Goal: Task Accomplishment & Management: Complete application form

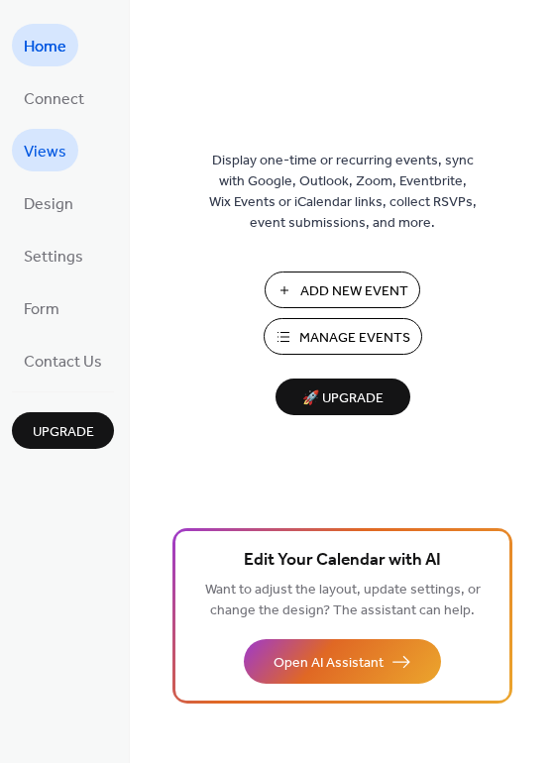
click at [53, 153] on span "Views" at bounding box center [45, 152] width 43 height 31
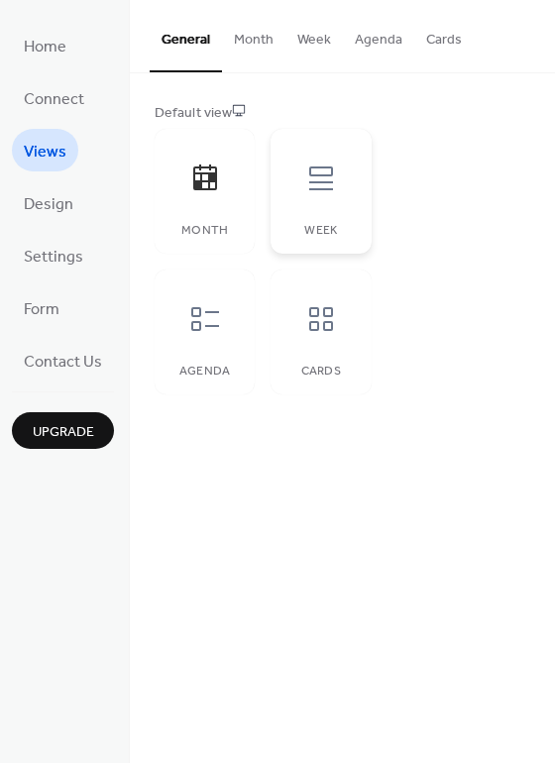
click at [313, 194] on div at bounding box center [320, 178] width 59 height 59
click at [219, 198] on div at bounding box center [204, 178] width 59 height 59
click at [60, 202] on span "Design" at bounding box center [49, 204] width 50 height 31
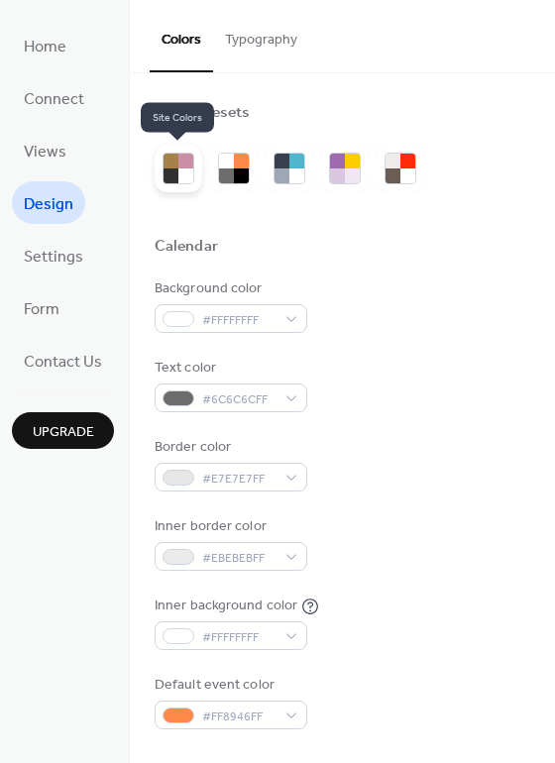
click at [178, 171] on div at bounding box center [185, 175] width 15 height 15
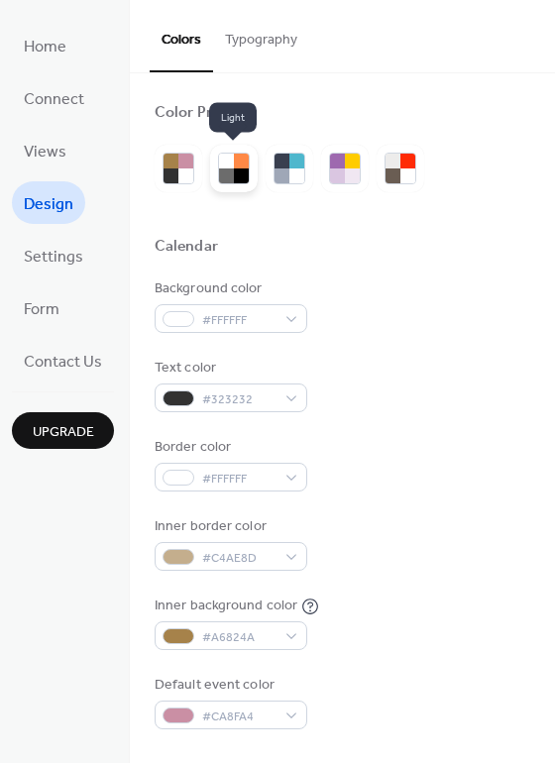
click at [225, 168] on div at bounding box center [226, 175] width 15 height 15
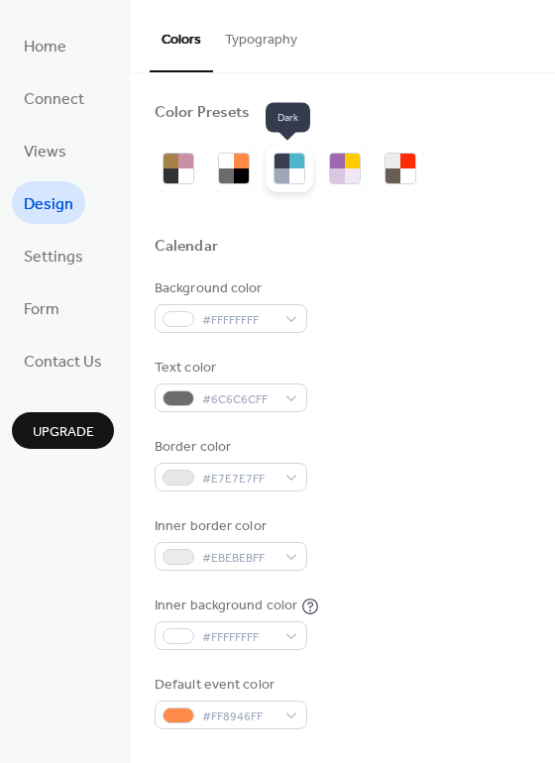
click at [291, 178] on div at bounding box center [296, 175] width 15 height 15
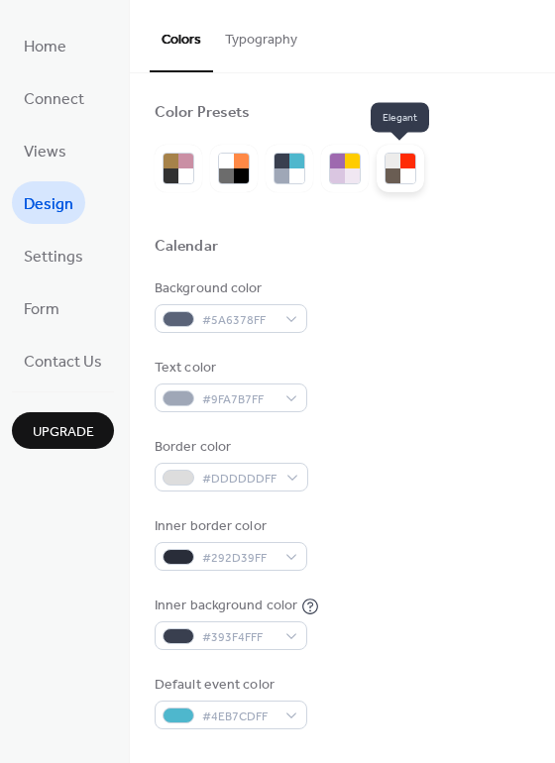
click at [382, 171] on div at bounding box center [401, 169] width 48 height 48
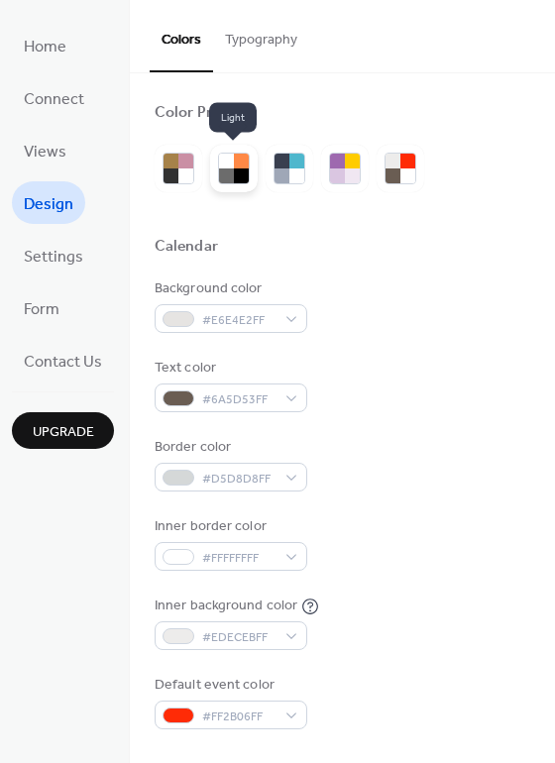
click at [230, 172] on div at bounding box center [226, 175] width 15 height 15
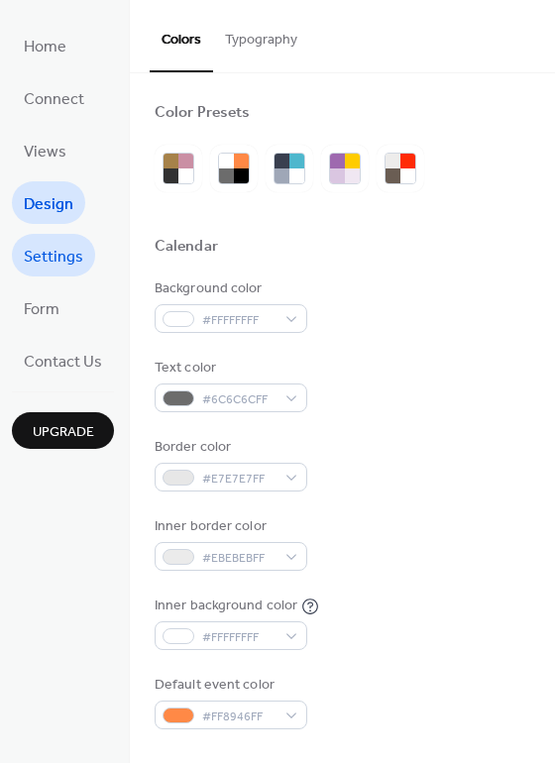
click at [61, 256] on span "Settings" at bounding box center [53, 257] width 59 height 31
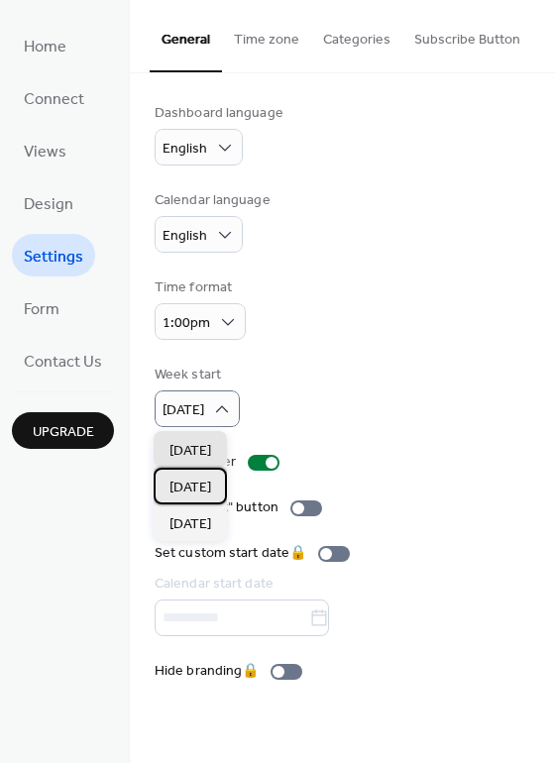
click at [207, 491] on span "Monday" at bounding box center [190, 488] width 42 height 21
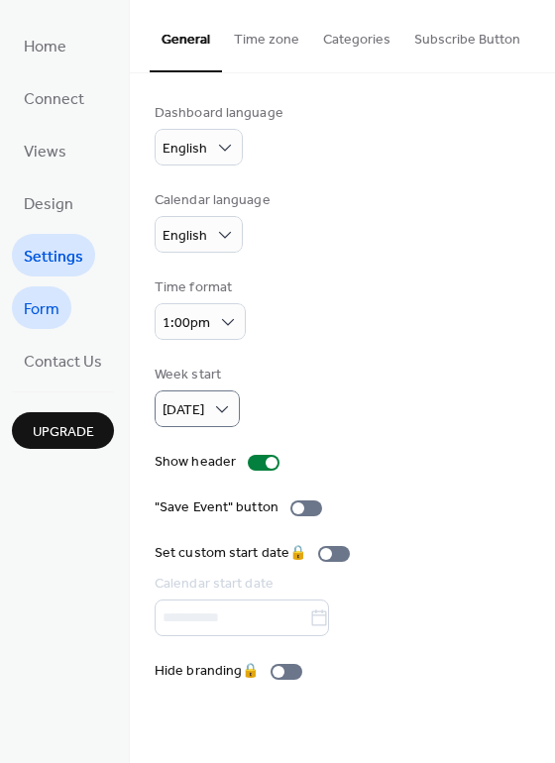
click at [54, 307] on span "Form" at bounding box center [42, 309] width 36 height 31
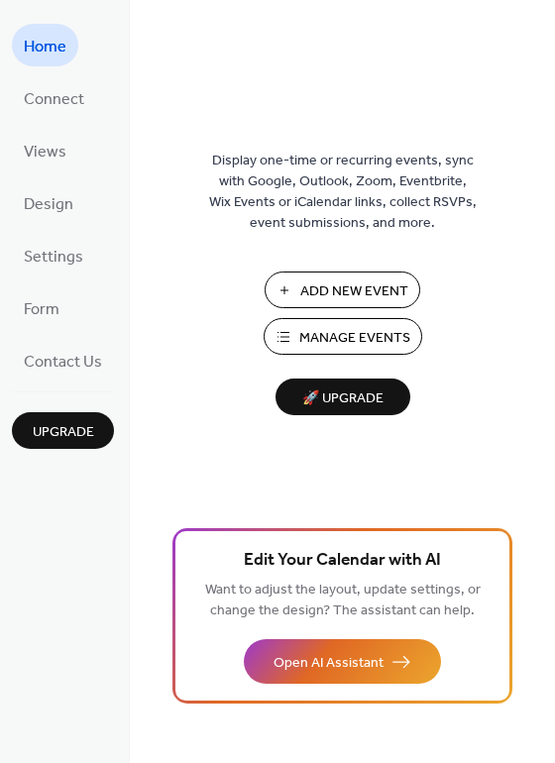
click at [366, 342] on span "Manage Events" at bounding box center [354, 338] width 111 height 21
click at [70, 422] on span "Upgrade" at bounding box center [63, 432] width 61 height 21
click at [351, 289] on span "Add New Event" at bounding box center [354, 291] width 108 height 21
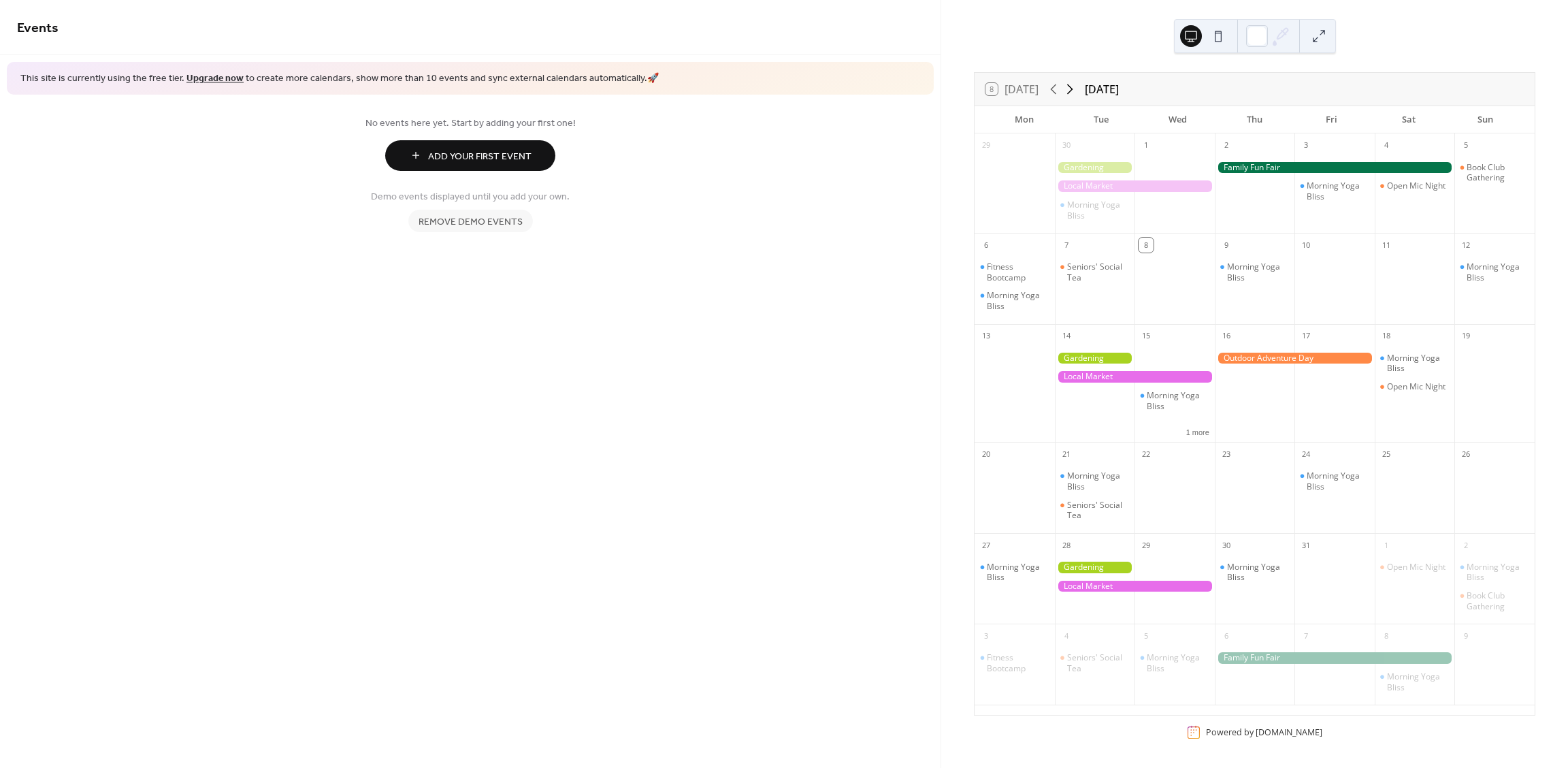
click at [1070, 89] on icon at bounding box center [1070, 89] width 16 height 16
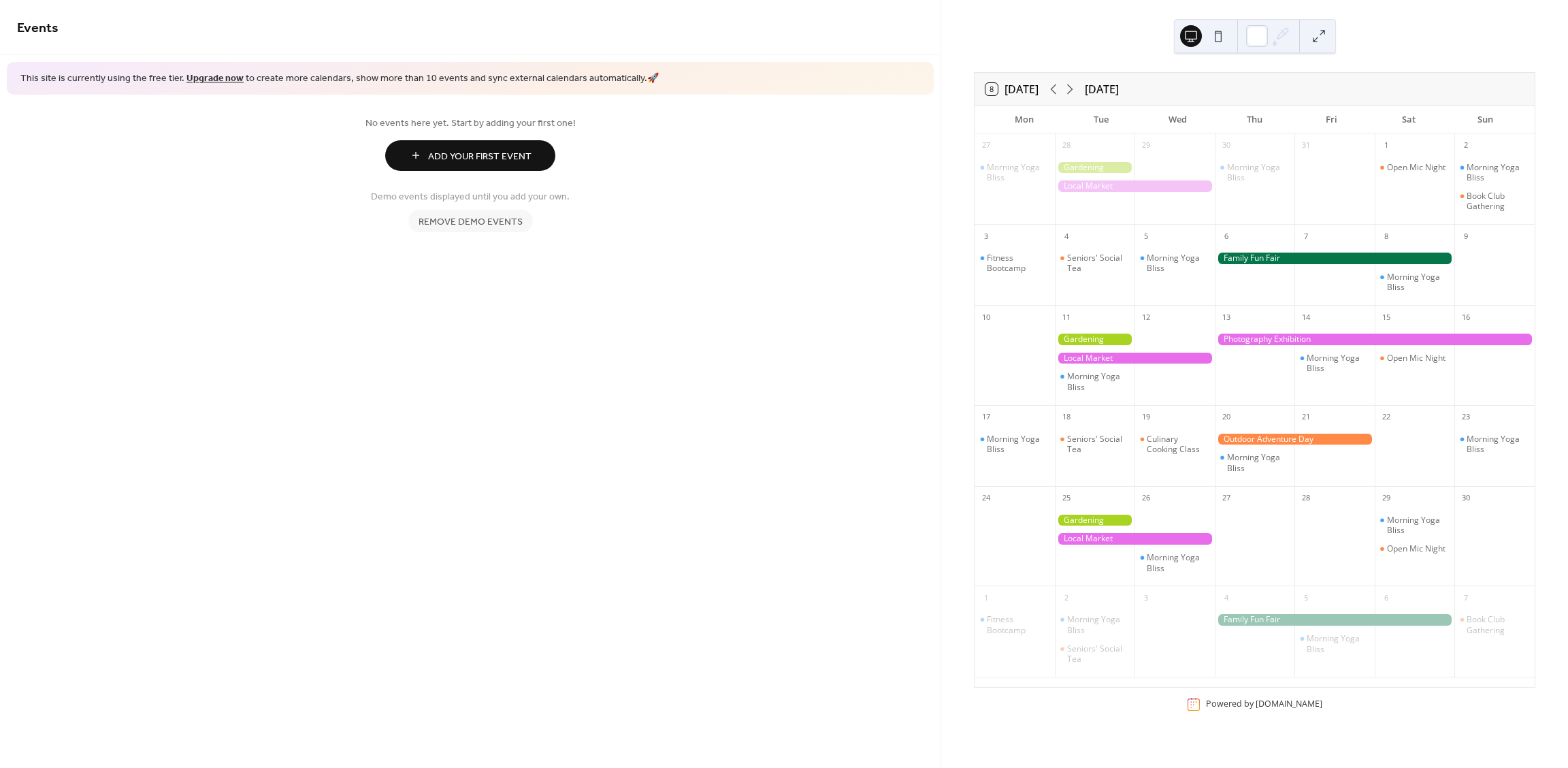
click at [468, 218] on span "Remove demo events" at bounding box center [470, 221] width 104 height 14
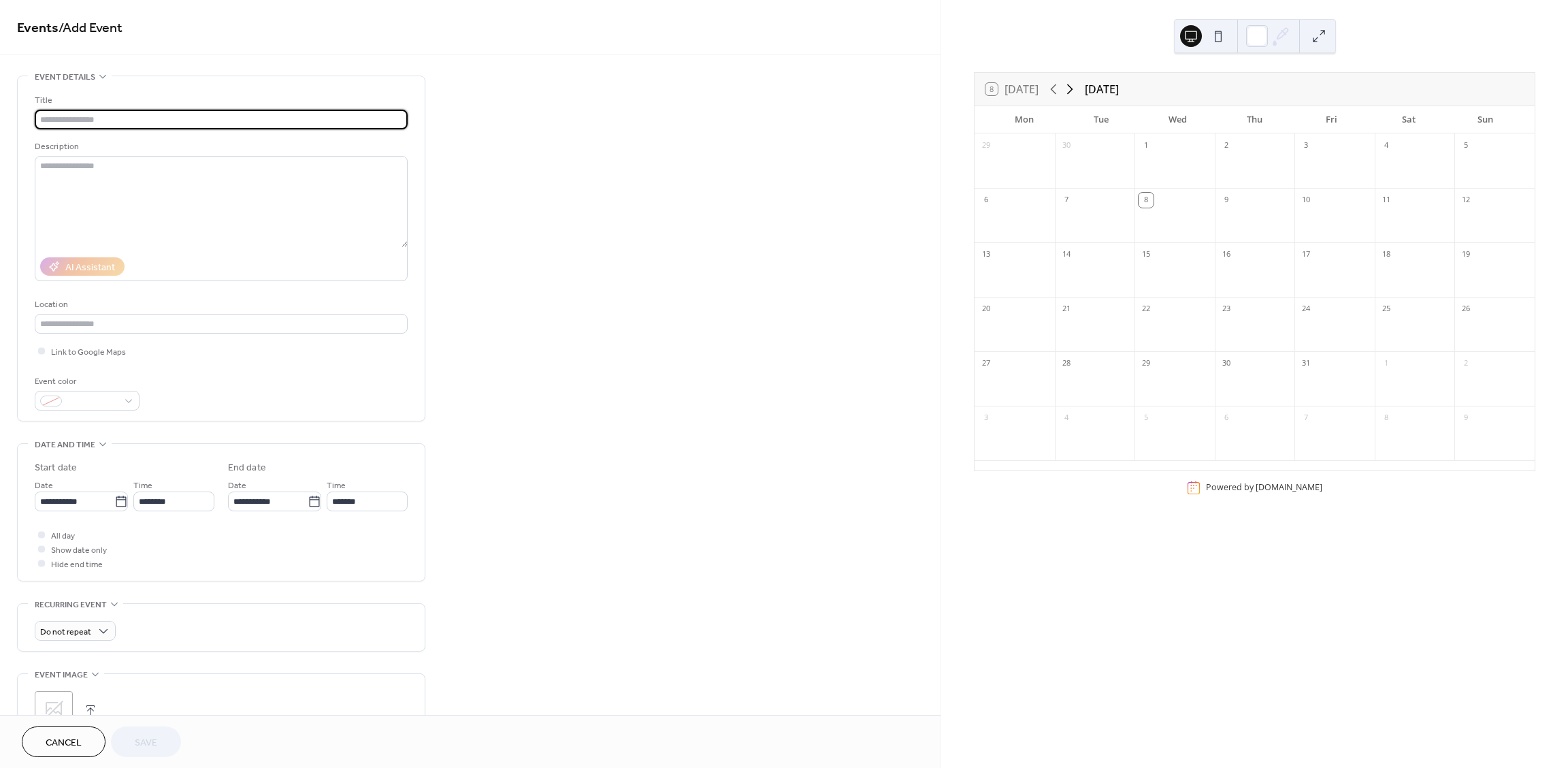
click at [1072, 92] on icon at bounding box center [1070, 89] width 6 height 10
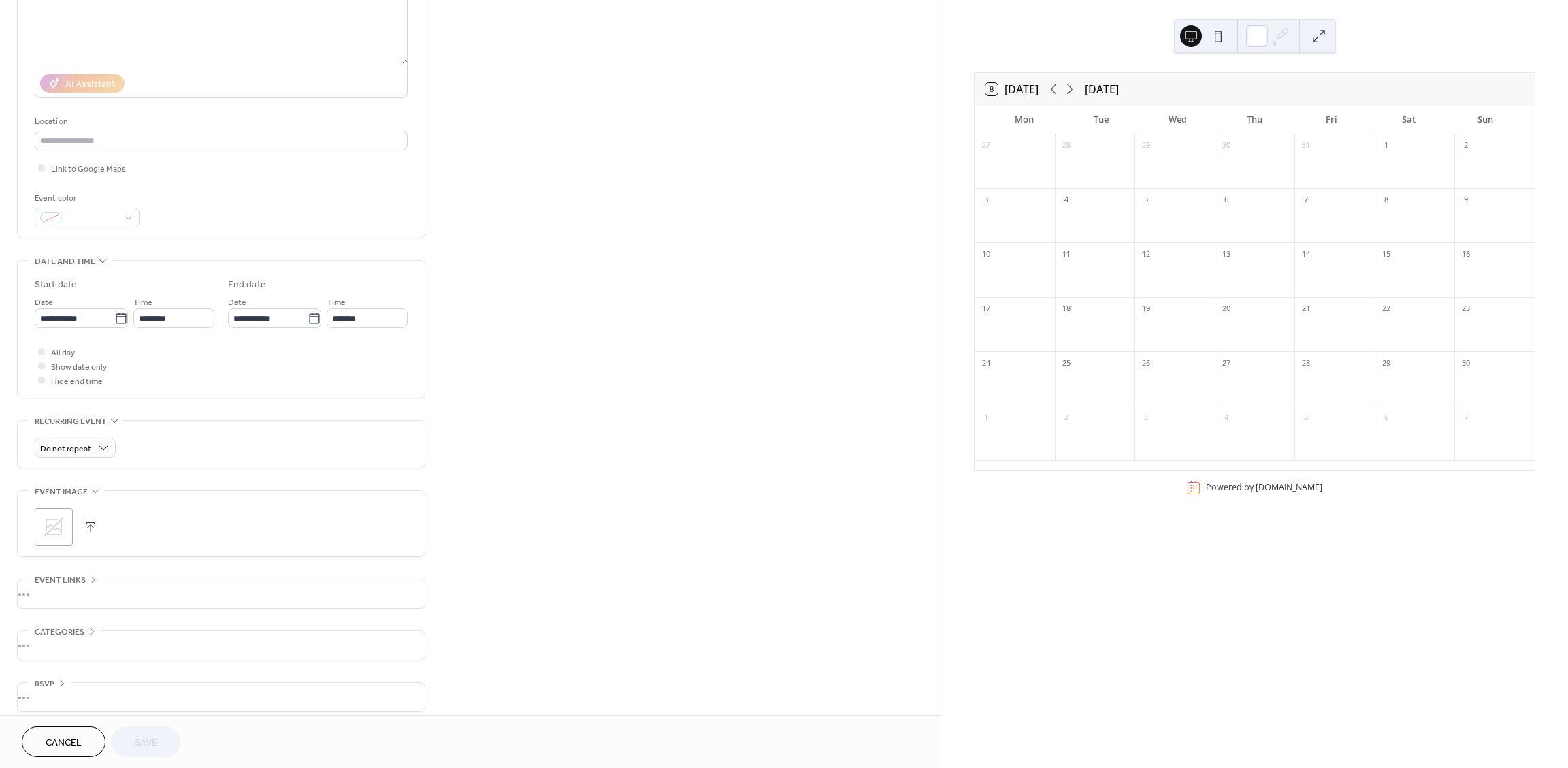
scroll to position [194, 0]
click at [1021, 224] on div at bounding box center [1014, 223] width 80 height 28
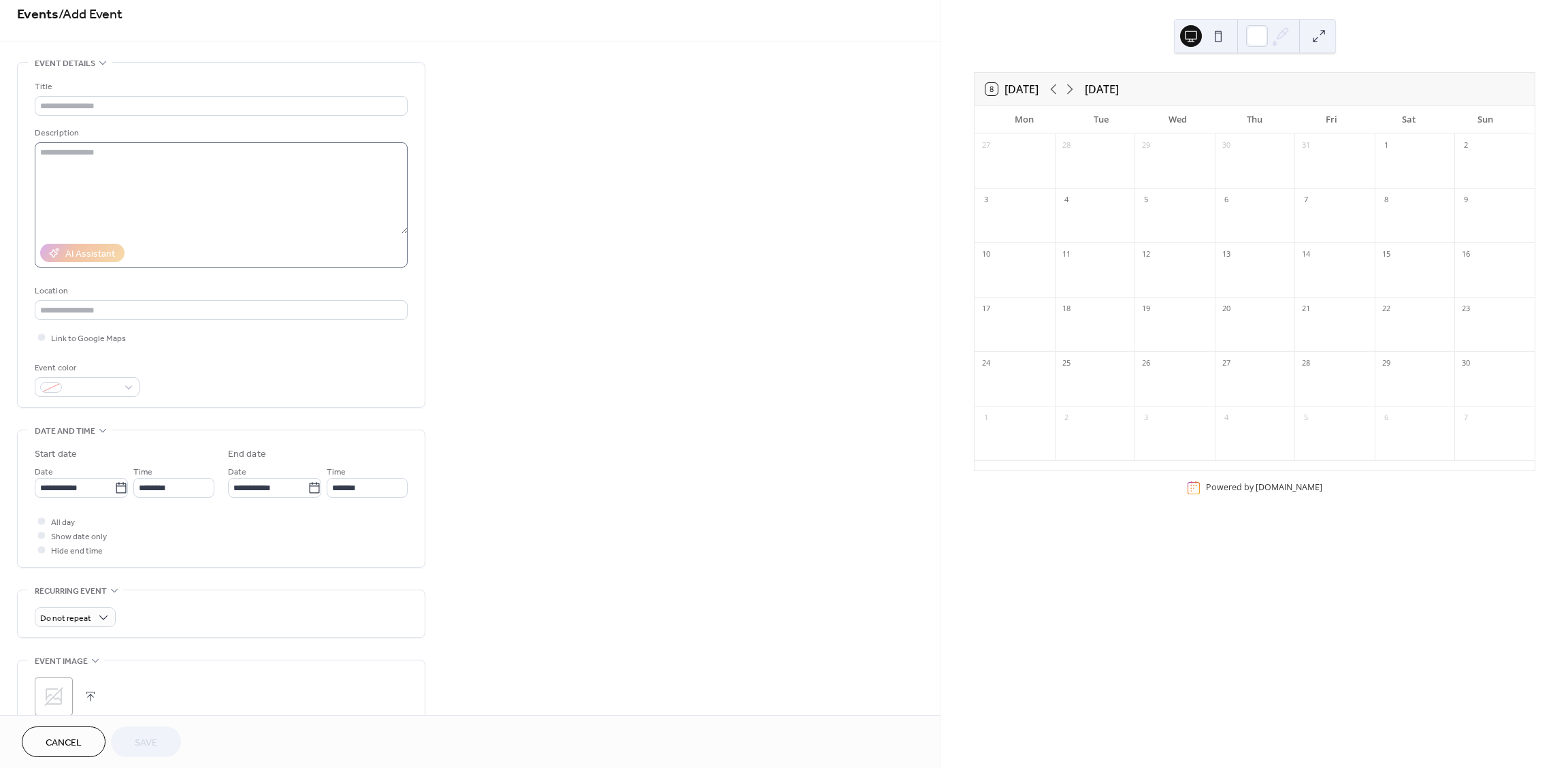
scroll to position [0, 0]
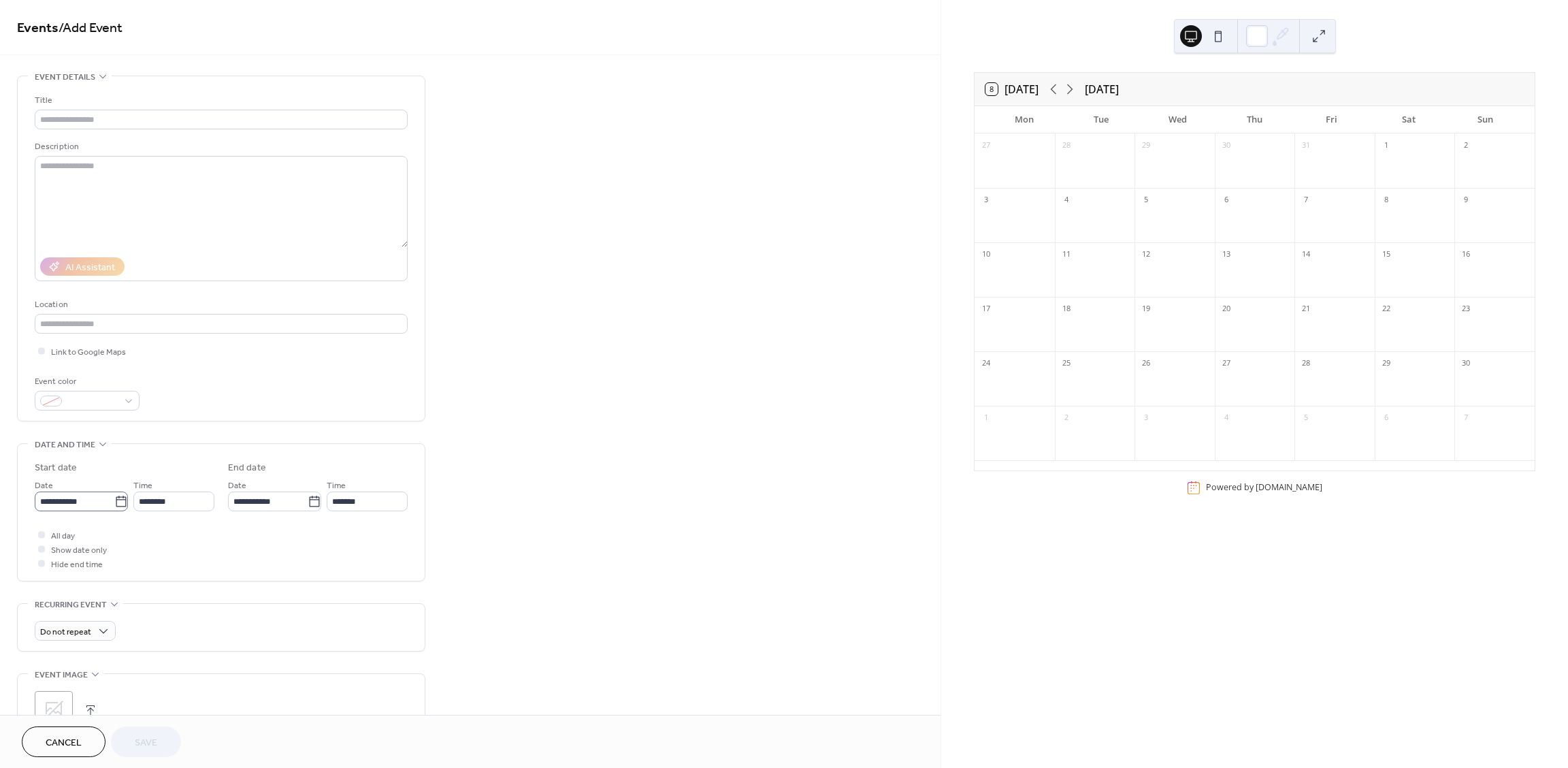
click at [123, 499] on icon at bounding box center [121, 501] width 14 height 14
click at [114, 499] on input "**********" at bounding box center [75, 501] width 80 height 20
click at [188, 535] on span "›" at bounding box center [190, 534] width 21 height 27
click at [73, 604] on td "3" at bounding box center [73, 602] width 22 height 20
type input "**********"
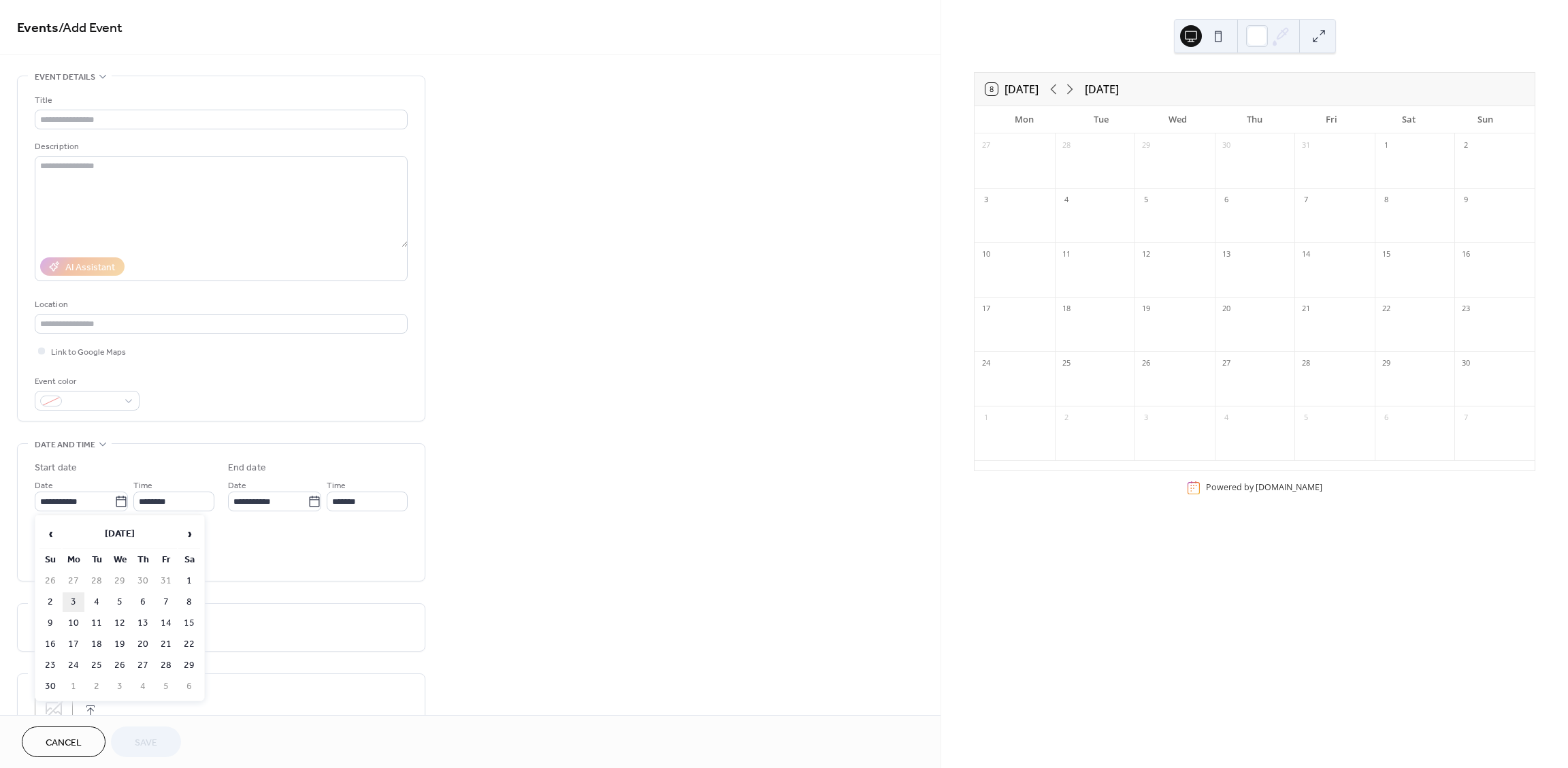
type input "**********"
click at [181, 505] on input "********" at bounding box center [174, 501] width 81 height 20
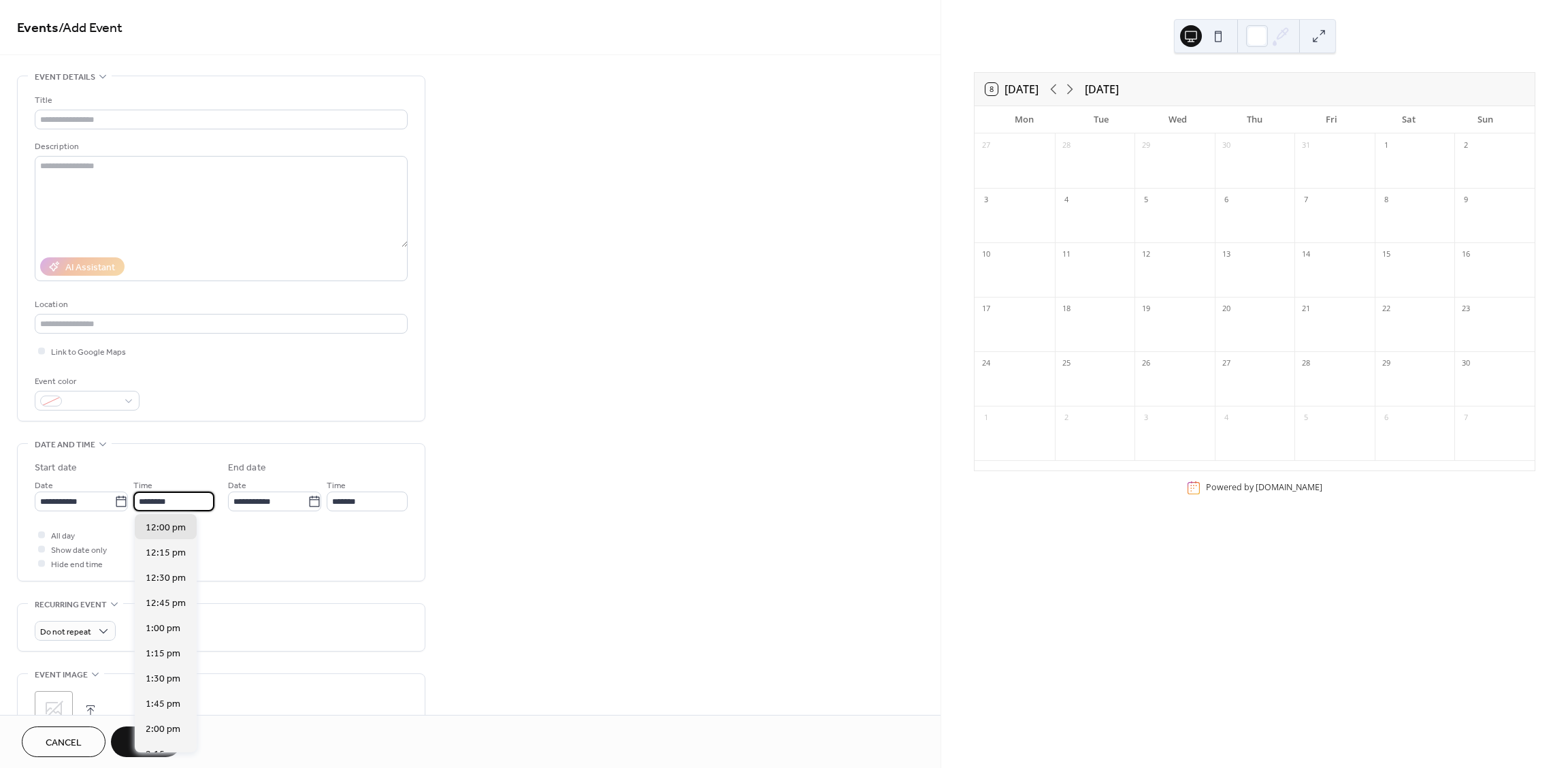
click at [181, 505] on input "********" at bounding box center [174, 501] width 81 height 20
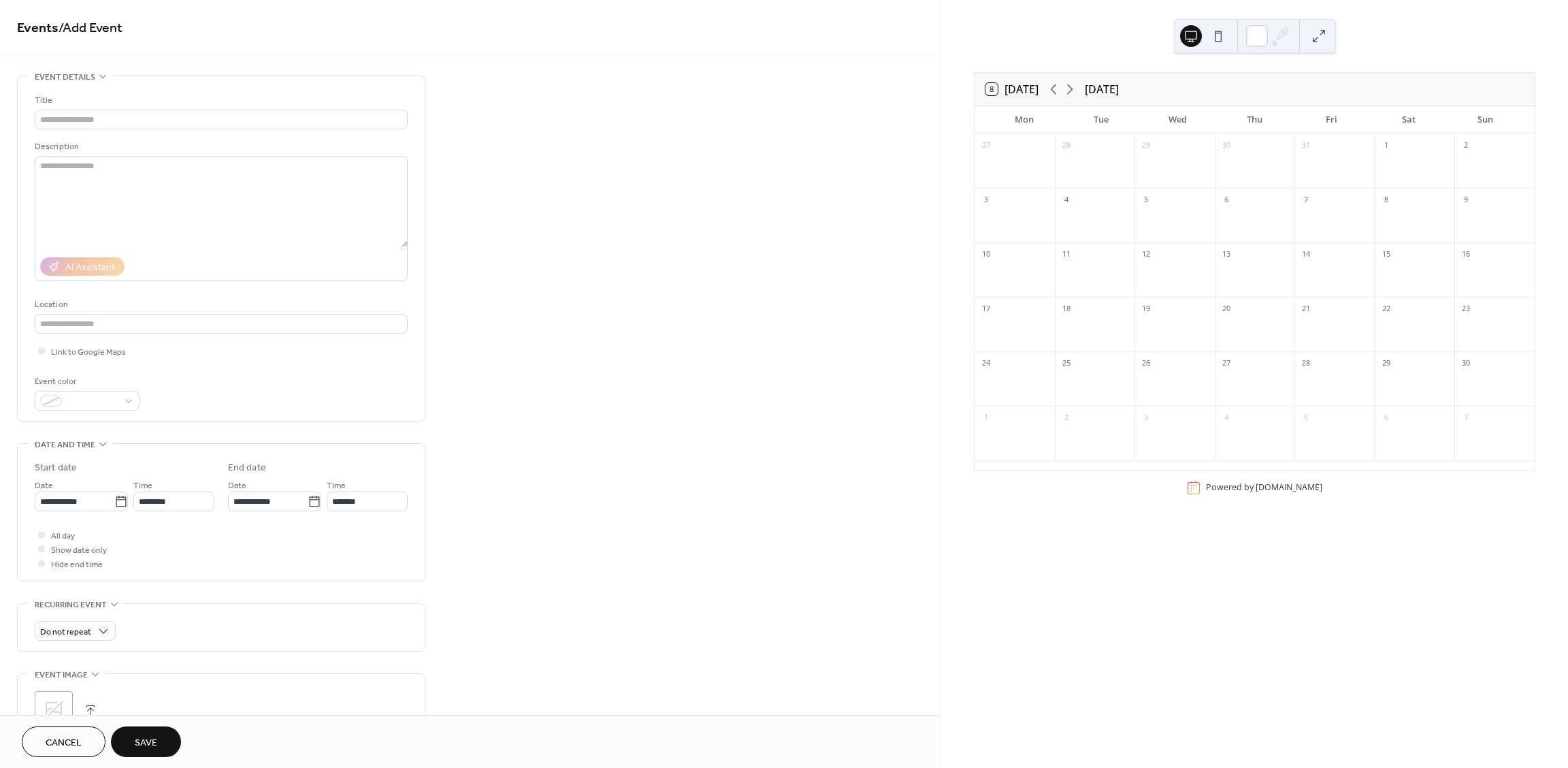
drag, startPoint x: 600, startPoint y: 373, endPoint x: 607, endPoint y: 376, distance: 7.6
click at [600, 373] on div "**********" at bounding box center [470, 492] width 940 height 833
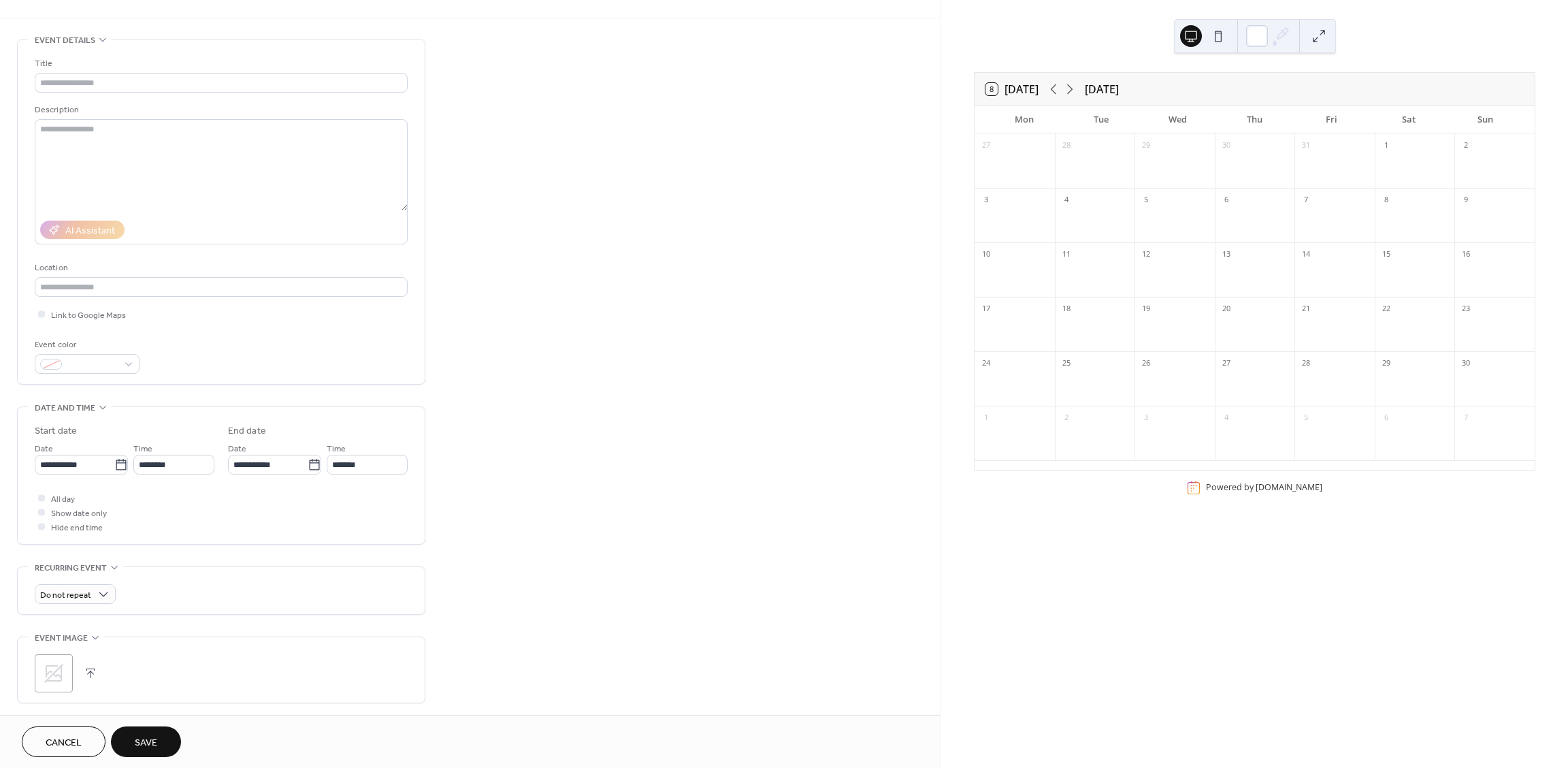
scroll to position [194, 0]
